Goal: Use online tool/utility: Utilize a website feature to perform a specific function

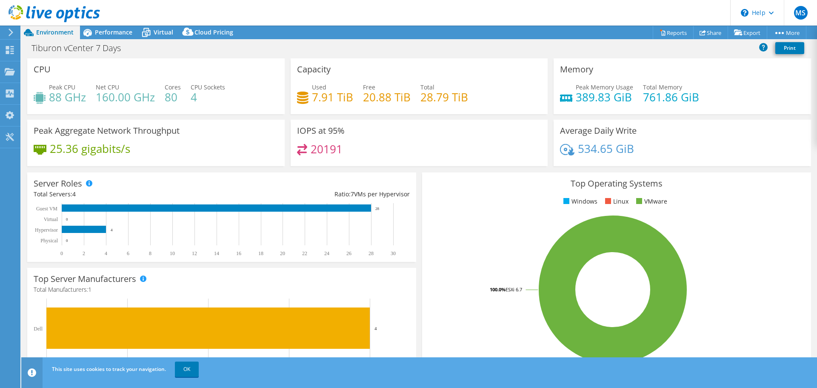
select select "USD"
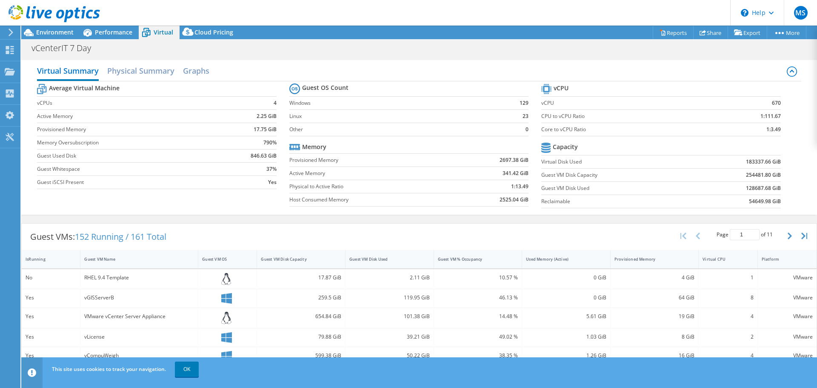
select select "USD"
click at [209, 69] on h2 "Graphs" at bounding box center [196, 71] width 26 height 19
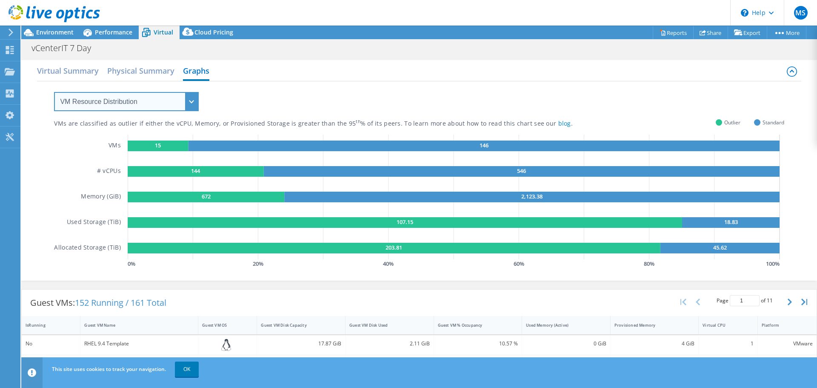
click at [105, 103] on select "VM Resource Distribution Provisioning Contrast Over Provisioning" at bounding box center [126, 101] width 145 height 19
select select "Over Provisioning"
click at [54, 92] on select "VM Resource Distribution Provisioning Contrast Over Provisioning" at bounding box center [126, 101] width 145 height 19
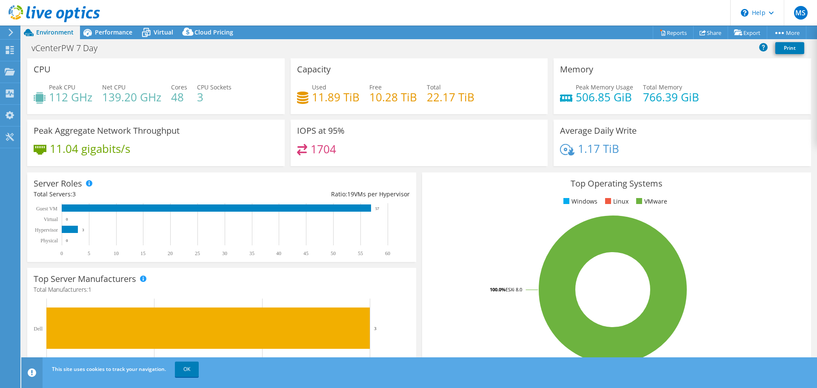
select select "USD"
